Goal: Find specific page/section: Find specific page/section

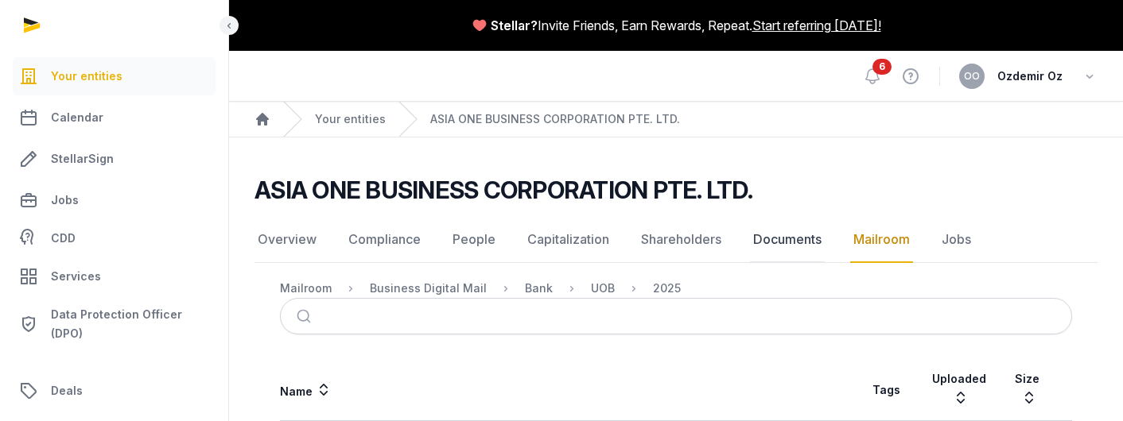
click at [784, 242] on link "Documents" at bounding box center [787, 240] width 75 height 46
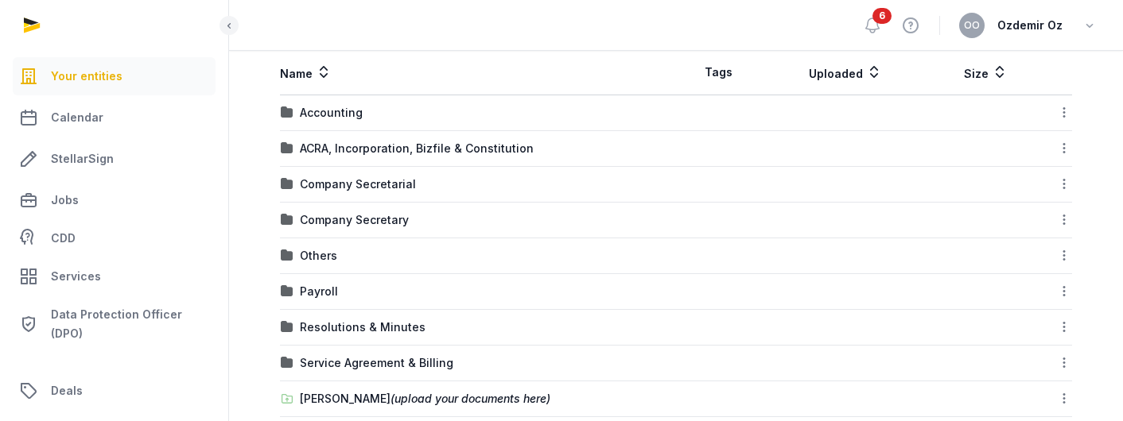
scroll to position [347, 0]
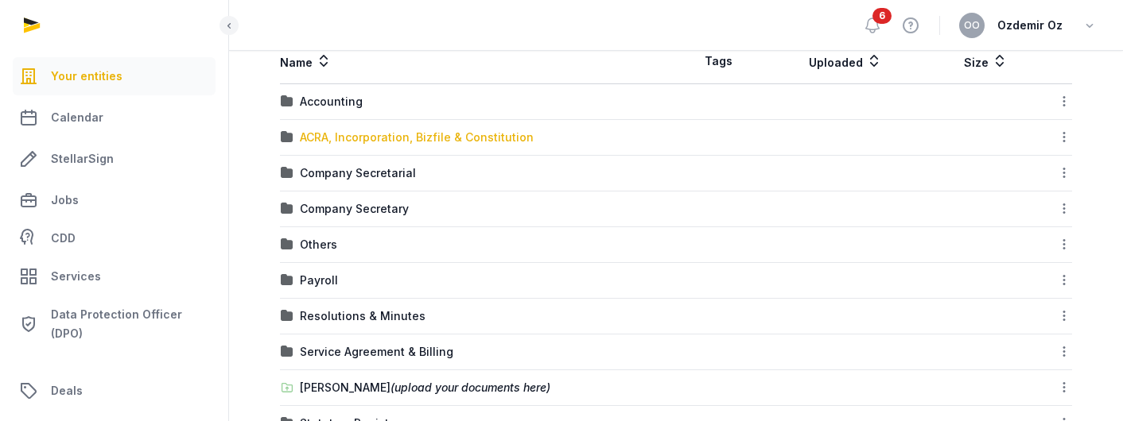
click at [346, 136] on div "ACRA, Incorporation, Bizfile & Constitution" at bounding box center [417, 138] width 234 height 16
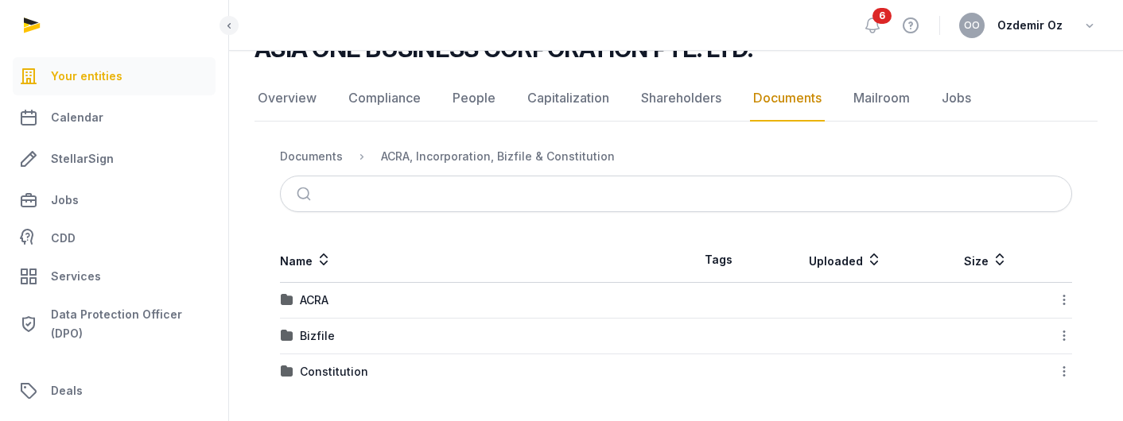
scroll to position [142, 0]
click at [307, 337] on div "Bizfile" at bounding box center [317, 336] width 35 height 16
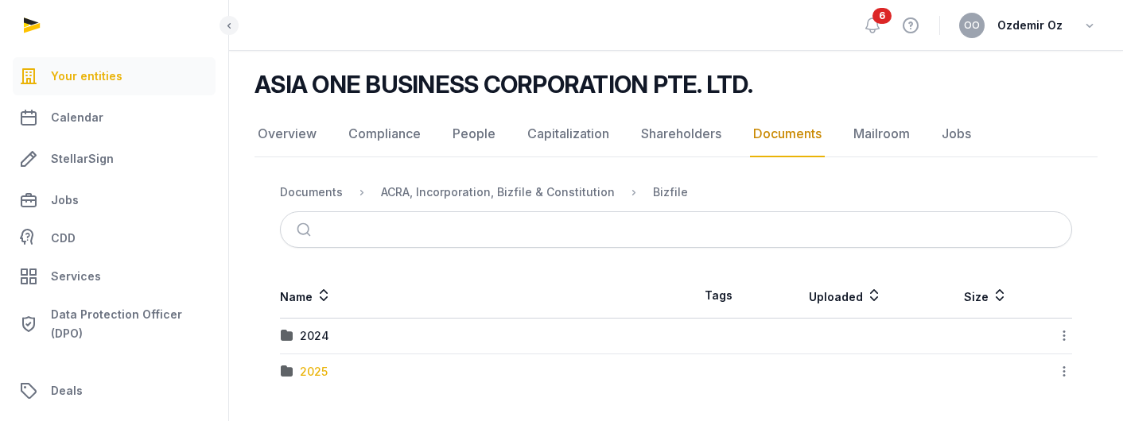
scroll to position [106, 0]
click at [305, 374] on div "2025" at bounding box center [314, 372] width 28 height 16
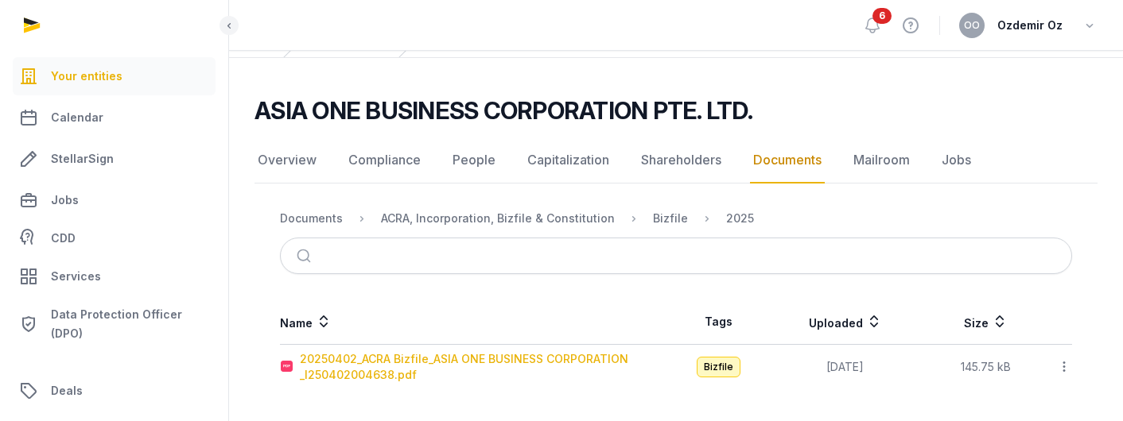
scroll to position [80, 0]
click at [447, 370] on div "20250402_ACRA Bizfile_ASIA ONE BUSINESS CORPORATION _I250402004638.pdf" at bounding box center [487, 367] width 375 height 32
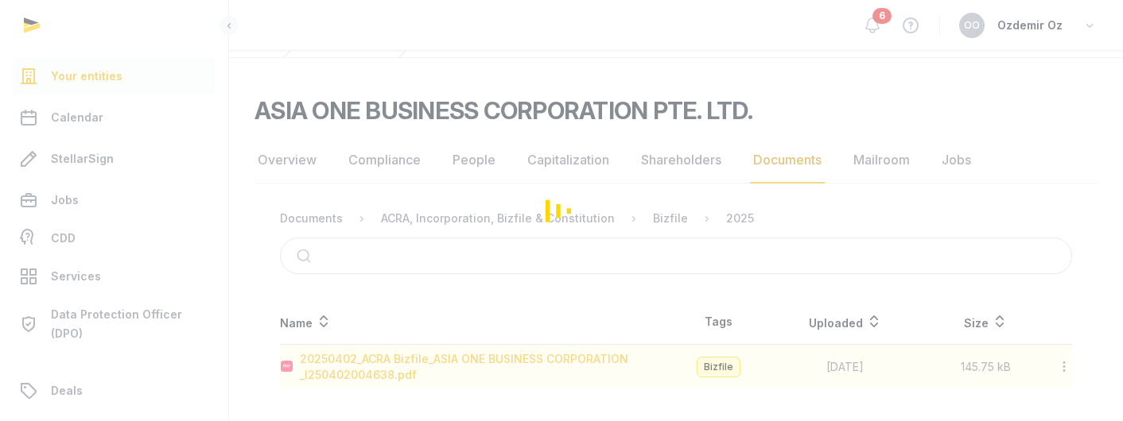
click at [447, 370] on div "Loading" at bounding box center [561, 210] width 1123 height 421
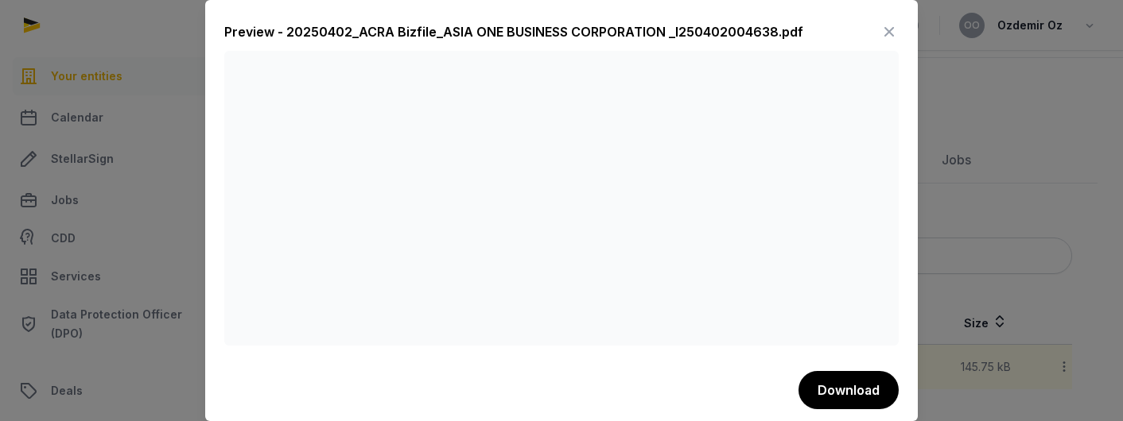
click at [892, 28] on icon at bounding box center [888, 31] width 19 height 25
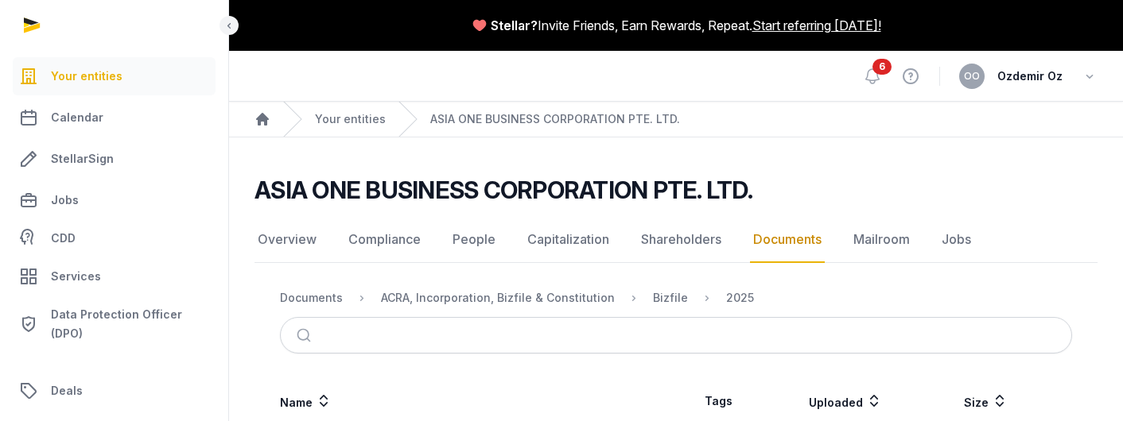
scroll to position [0, 0]
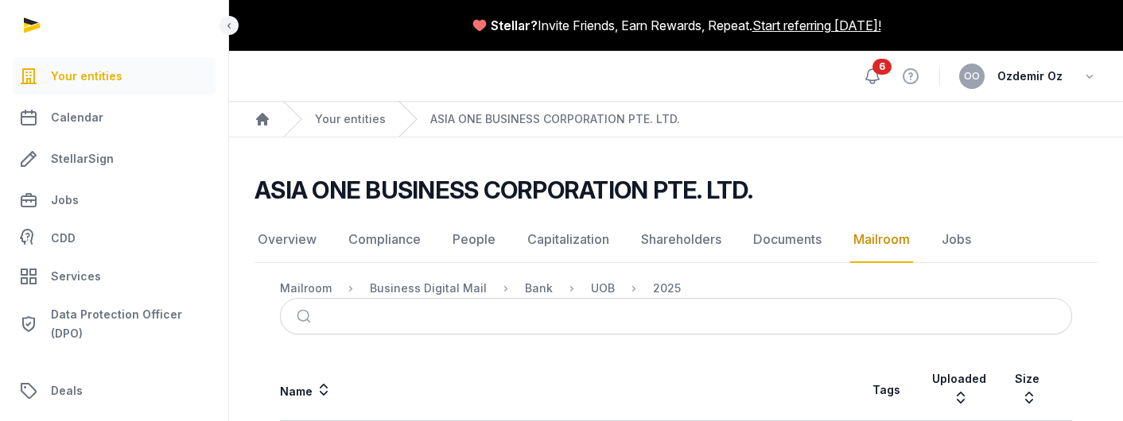
click at [875, 77] on icon at bounding box center [872, 76] width 19 height 19
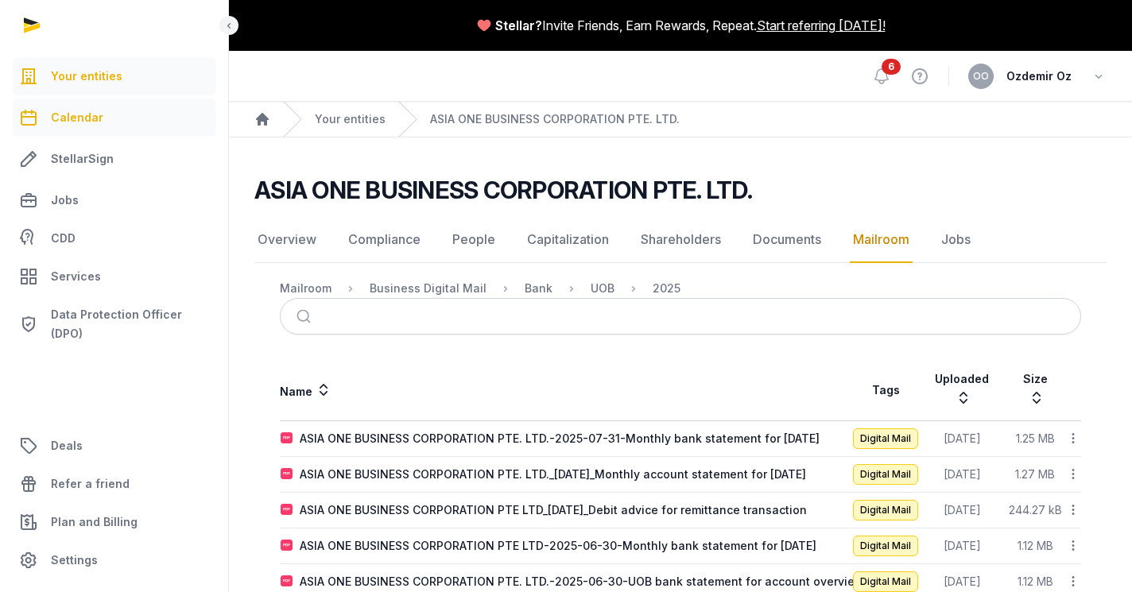
click at [83, 130] on link "Calendar" at bounding box center [114, 118] width 203 height 38
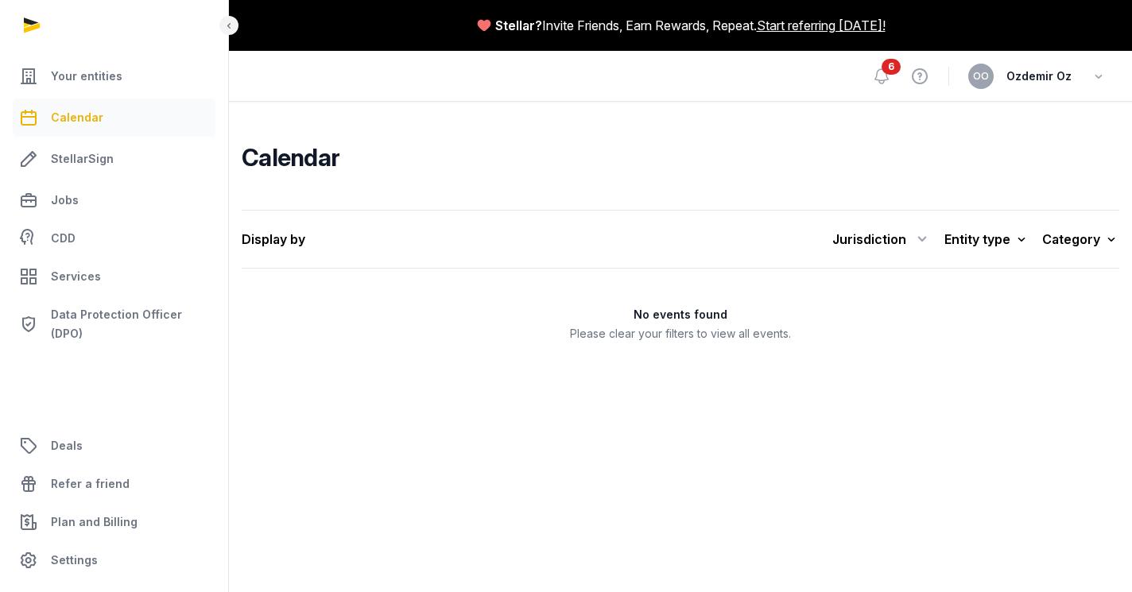
click at [886, 73] on span "6" at bounding box center [891, 67] width 19 height 16
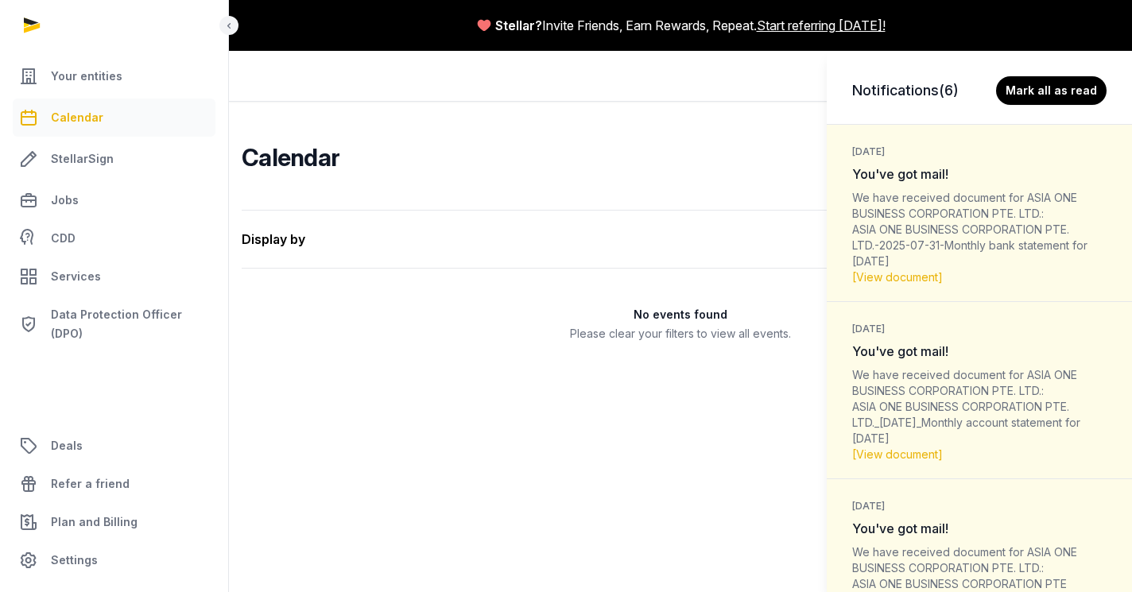
click at [491, 140] on div "Notifications (6) [PERSON_NAME] all as read [DATE] You've got mail! We have rec…" at bounding box center [566, 296] width 1132 height 592
